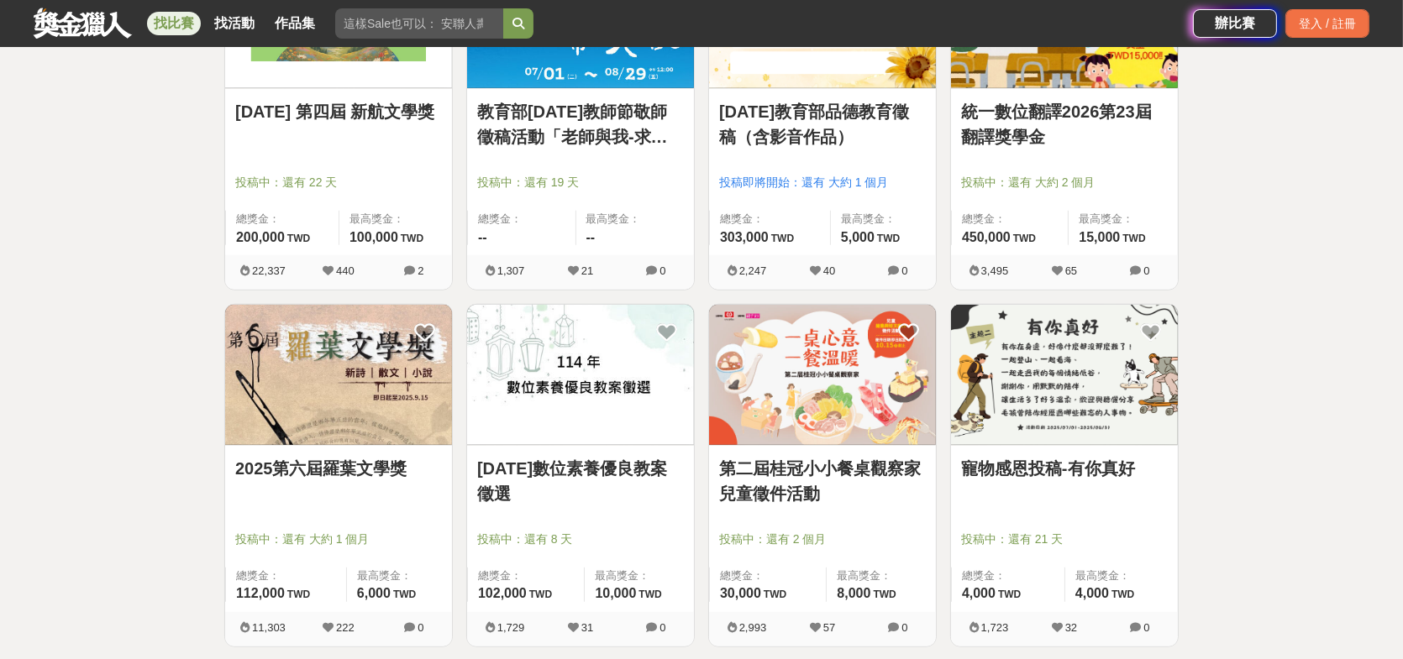
scroll to position [2184, 0]
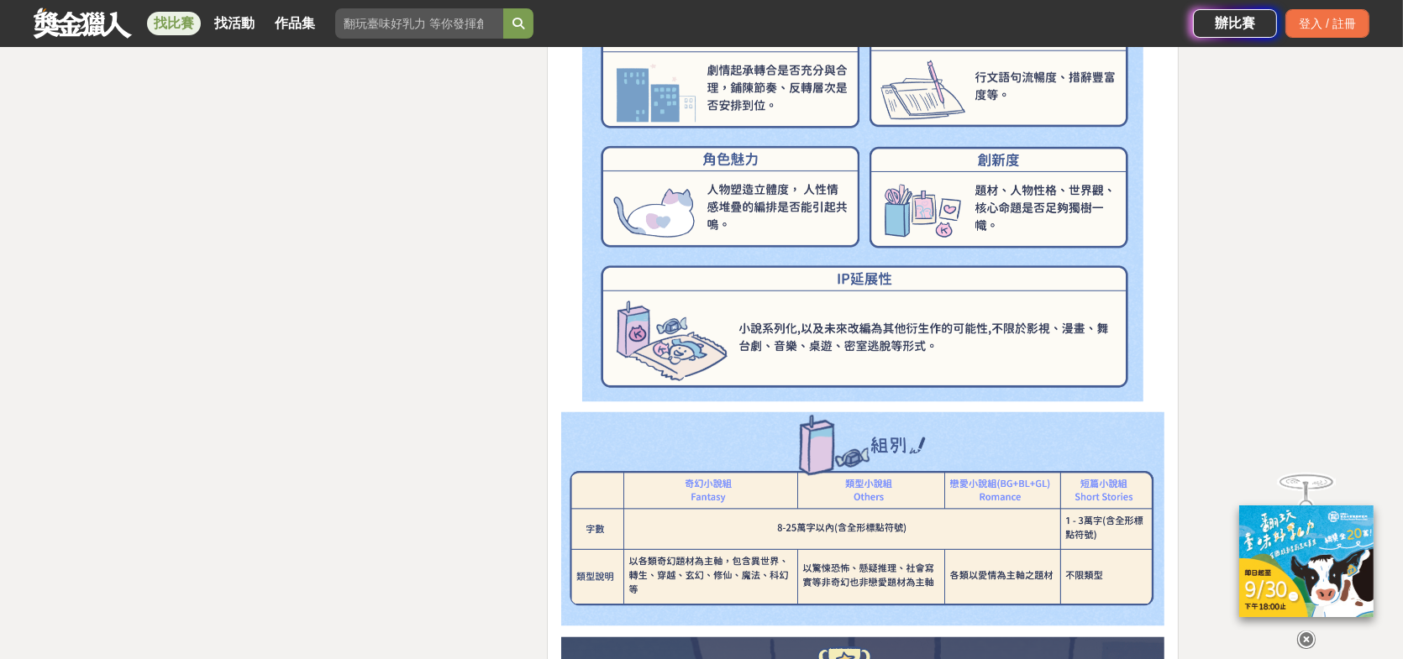
scroll to position [3779, 0]
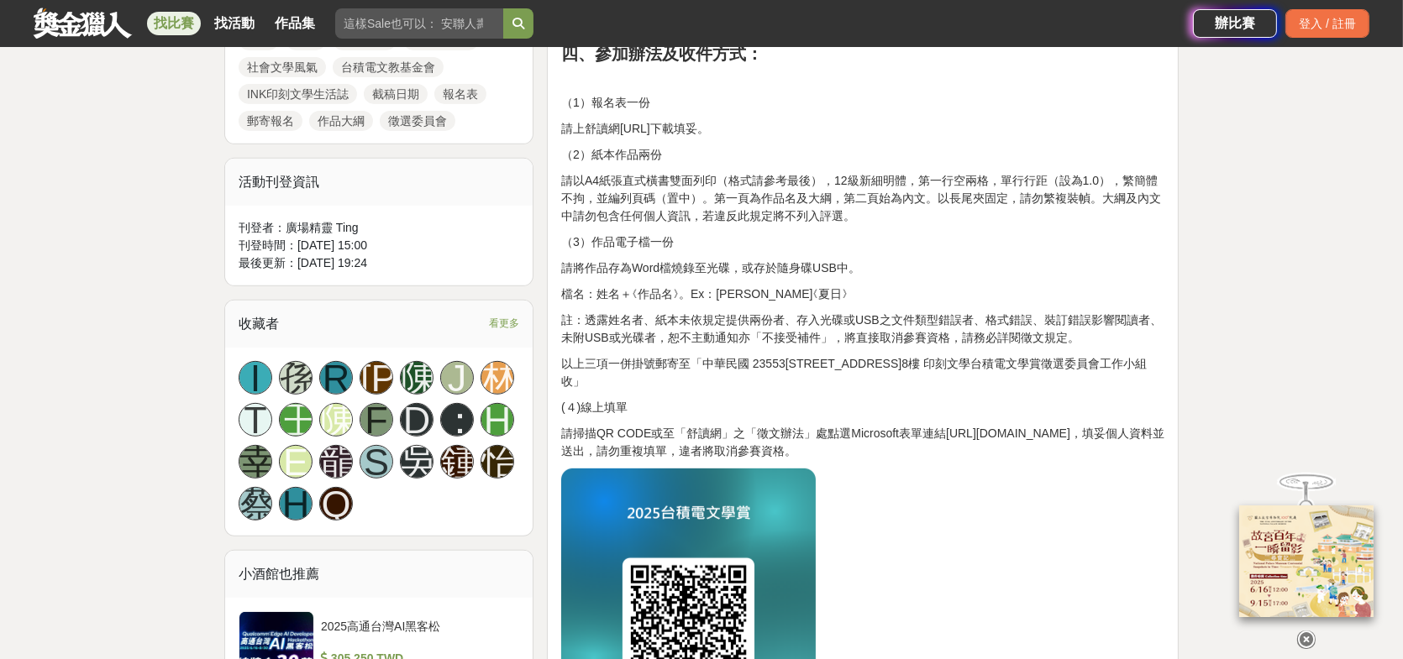
scroll to position [924, 0]
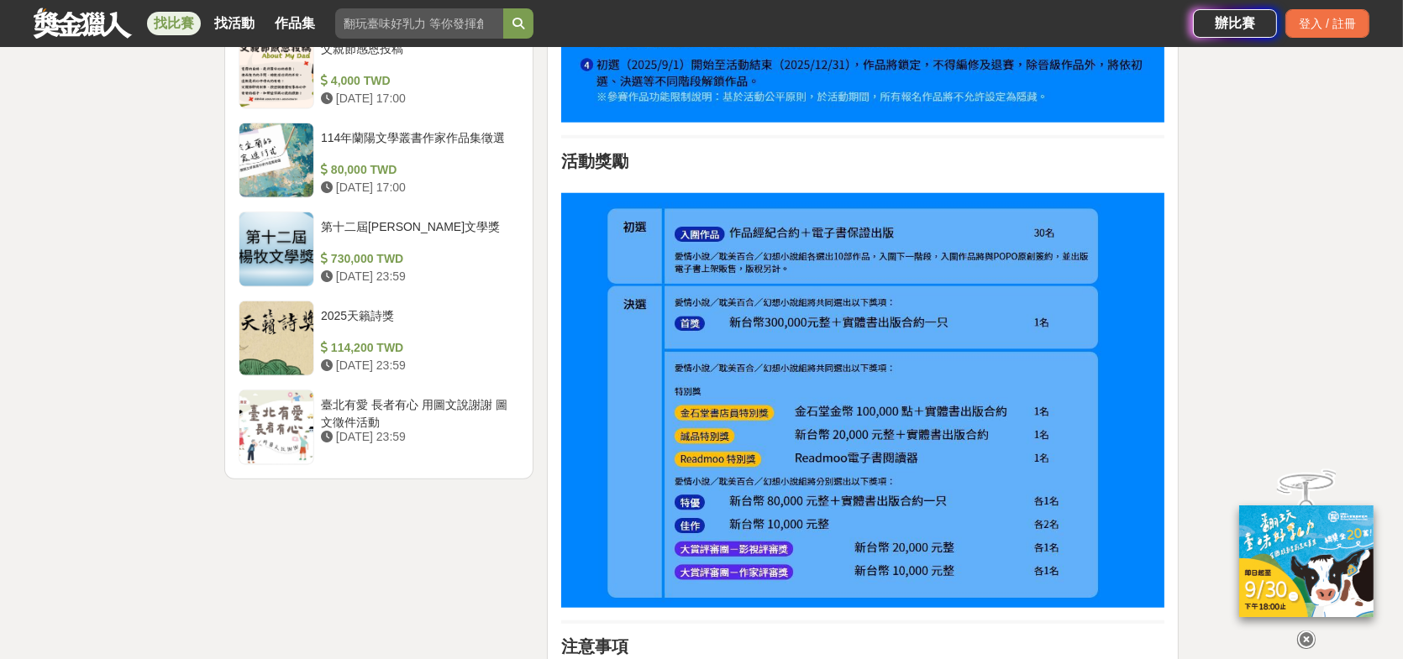
scroll to position [2100, 0]
